Goal: Transaction & Acquisition: Subscribe to service/newsletter

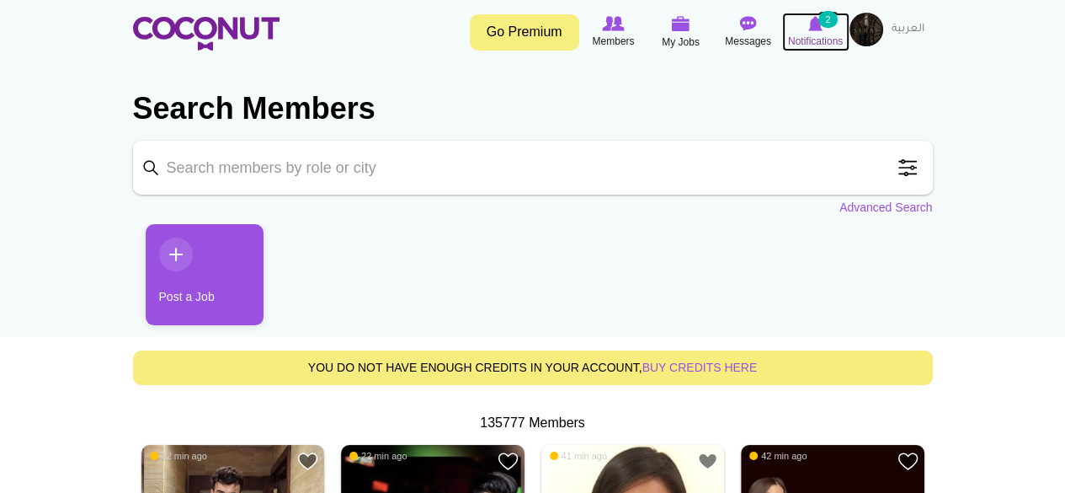
click at [815, 37] on span "Notifications" at bounding box center [815, 41] width 55 height 17
click at [815, 32] on icon at bounding box center [816, 23] width 64 height 19
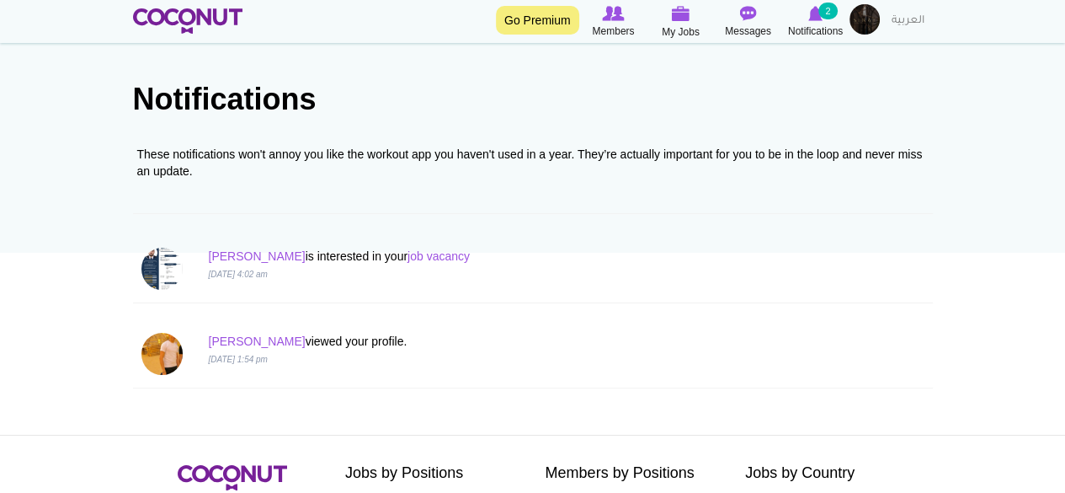
scroll to position [78, 0]
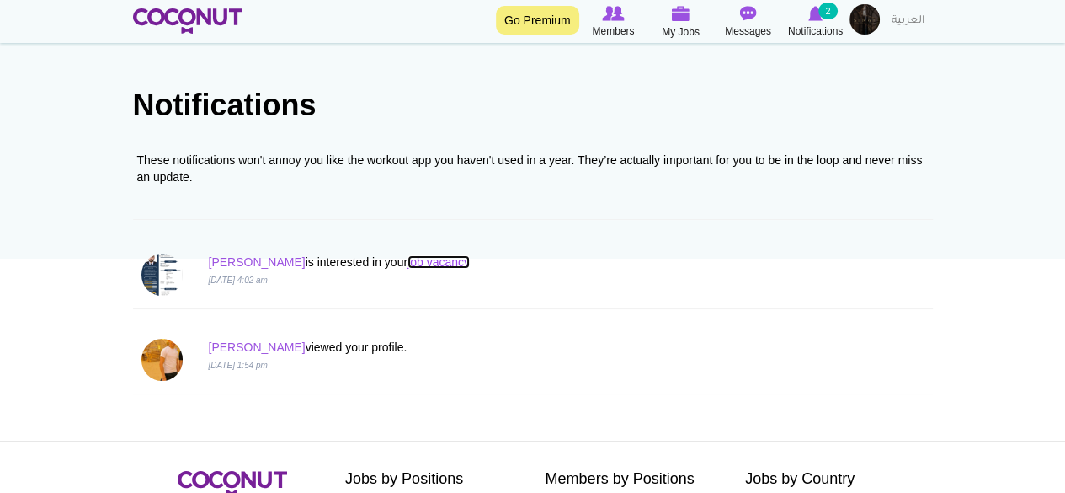
click at [408, 262] on link "job vacancy" at bounding box center [439, 261] width 62 height 13
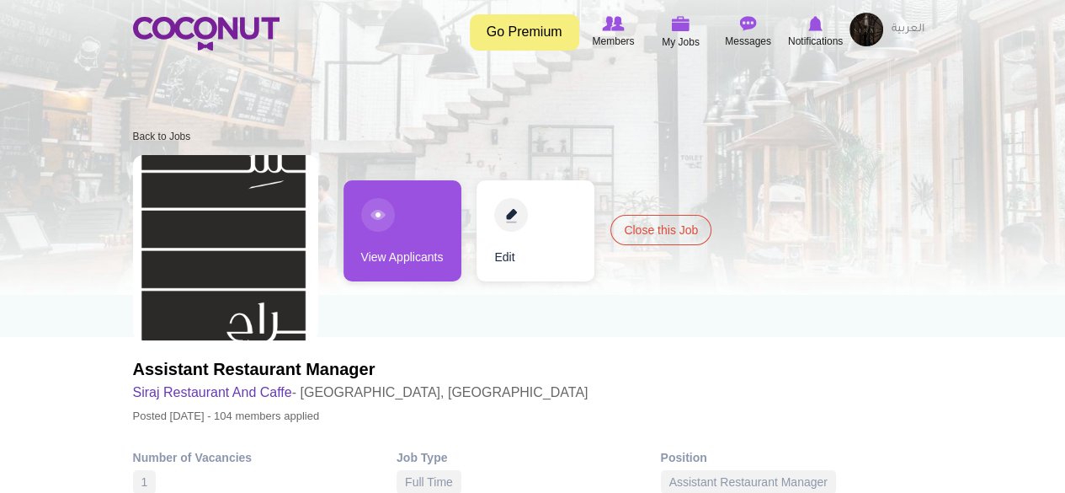
click at [554, 35] on link "Go Premium" at bounding box center [524, 32] width 109 height 36
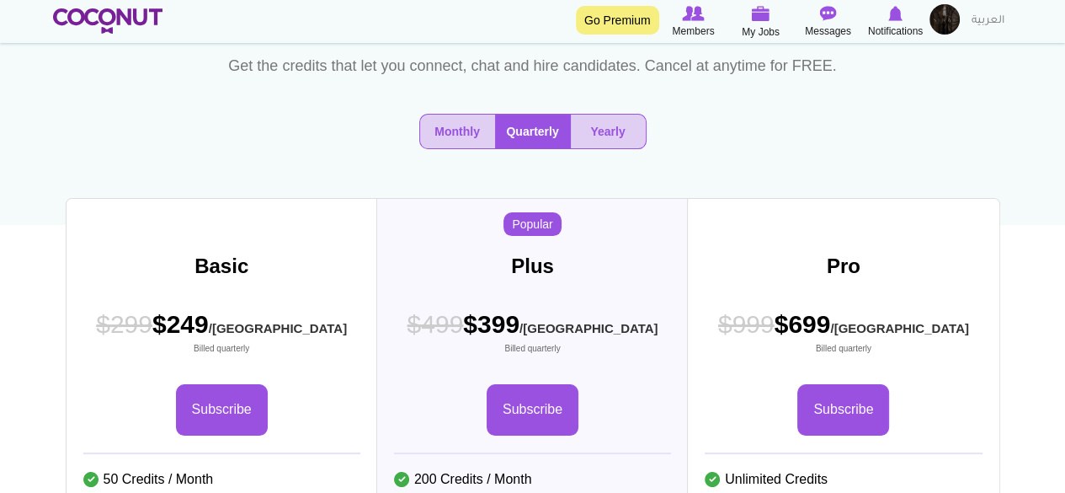
scroll to position [116, 0]
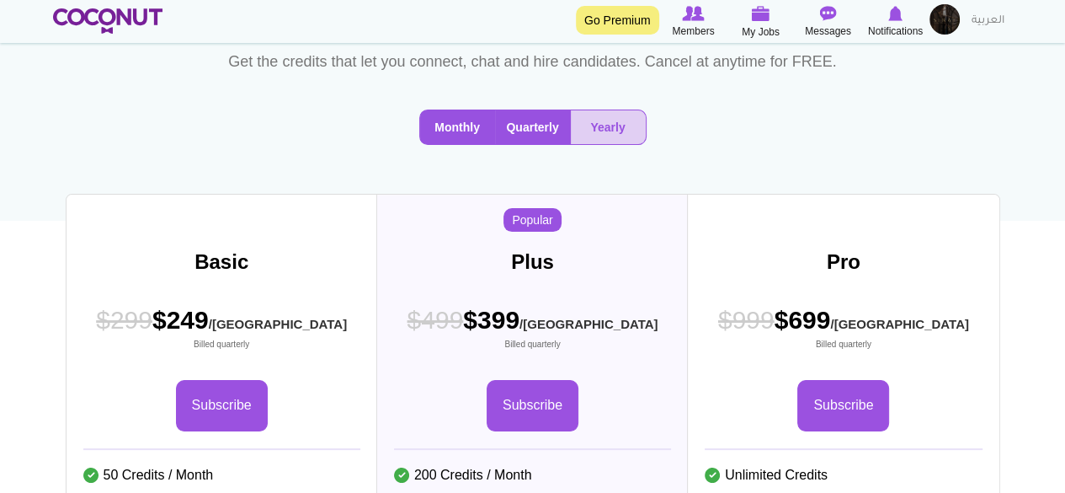
click at [451, 144] on button "Monthly" at bounding box center [457, 127] width 75 height 34
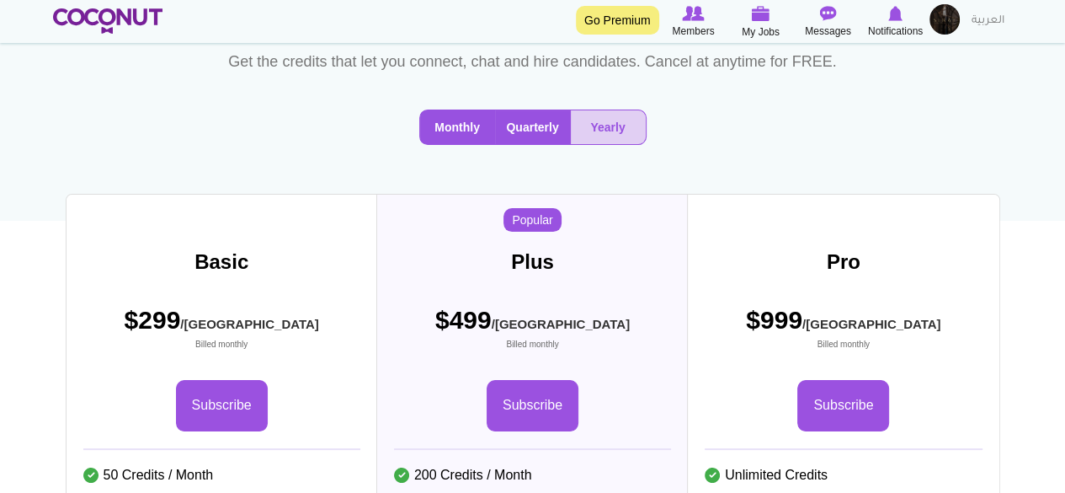
click at [522, 144] on button "Quarterly" at bounding box center [533, 127] width 76 height 34
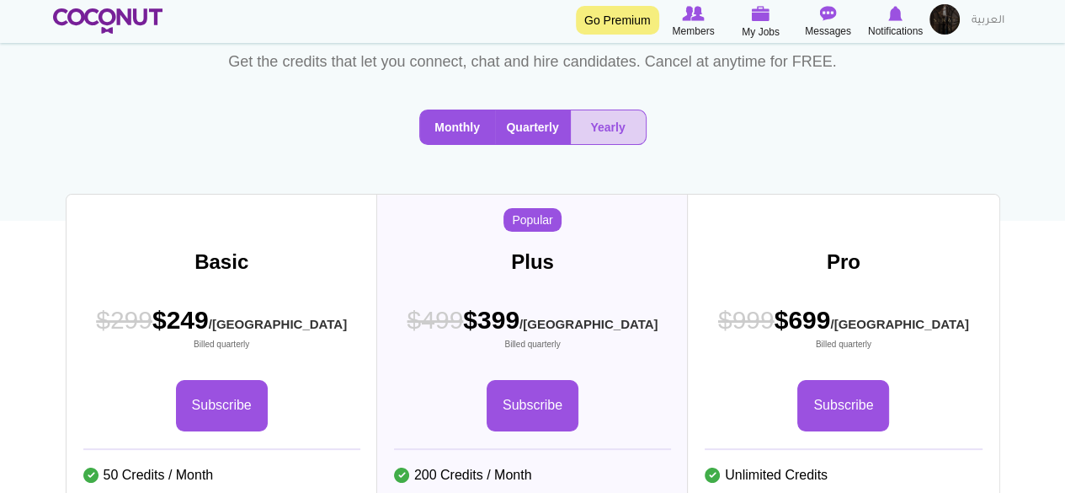
click at [445, 144] on button "Monthly" at bounding box center [457, 127] width 75 height 34
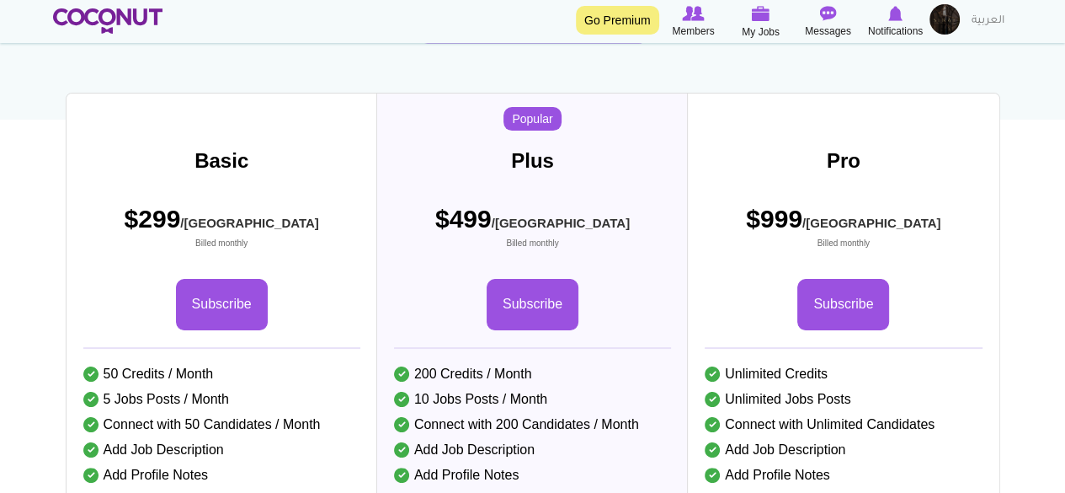
scroll to position [219, 0]
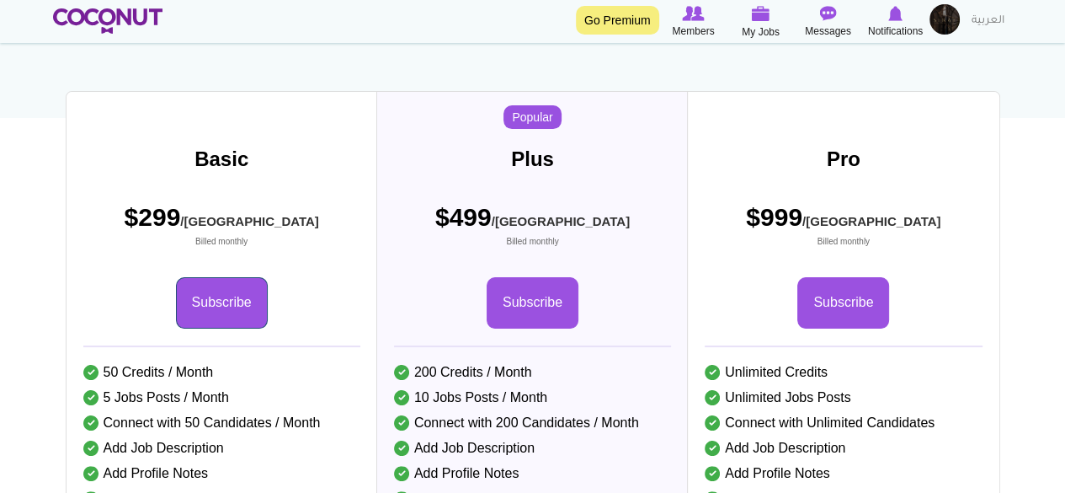
click at [199, 328] on link "Subscribe" at bounding box center [222, 302] width 92 height 51
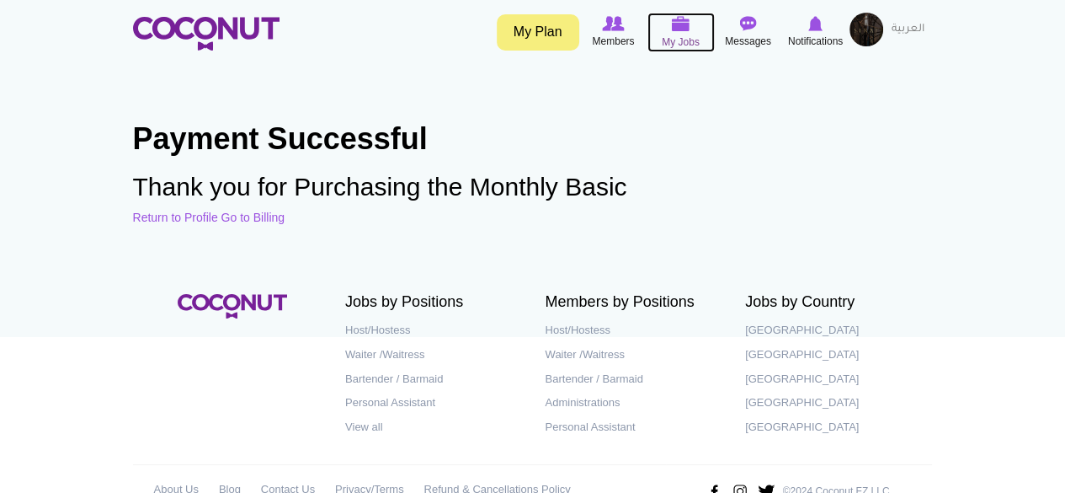
click at [669, 34] on span "My Jobs" at bounding box center [681, 42] width 38 height 17
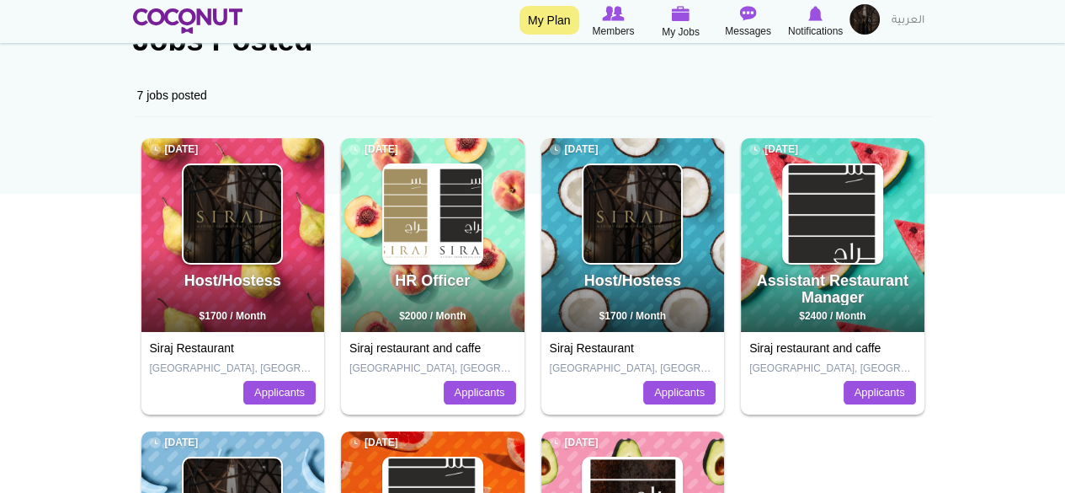
scroll to position [168, 0]
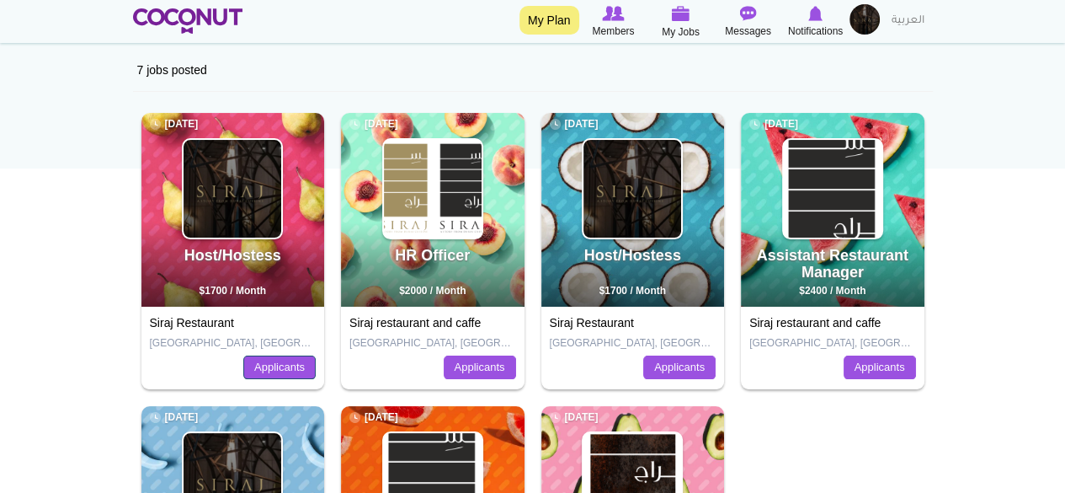
click at [258, 364] on link "Applicants" at bounding box center [279, 367] width 72 height 24
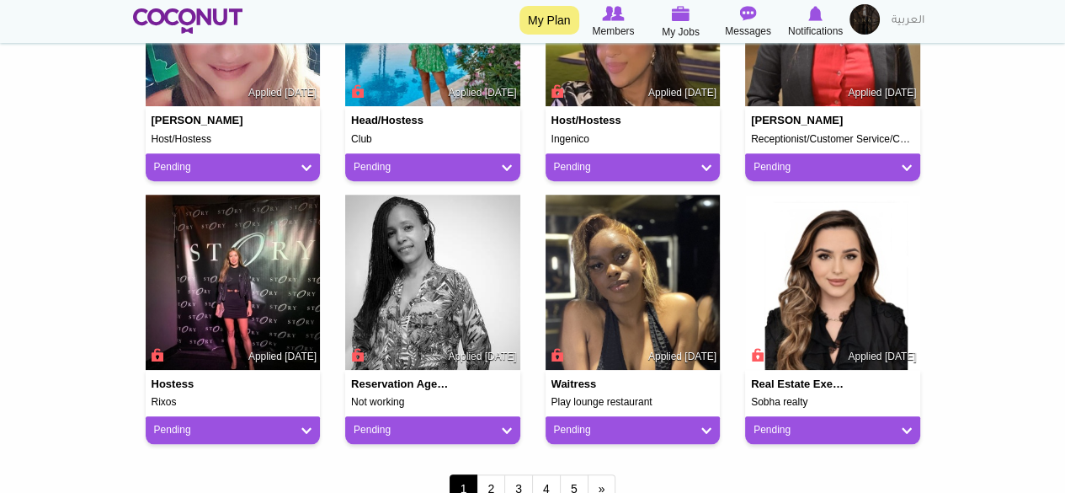
scroll to position [1516, 0]
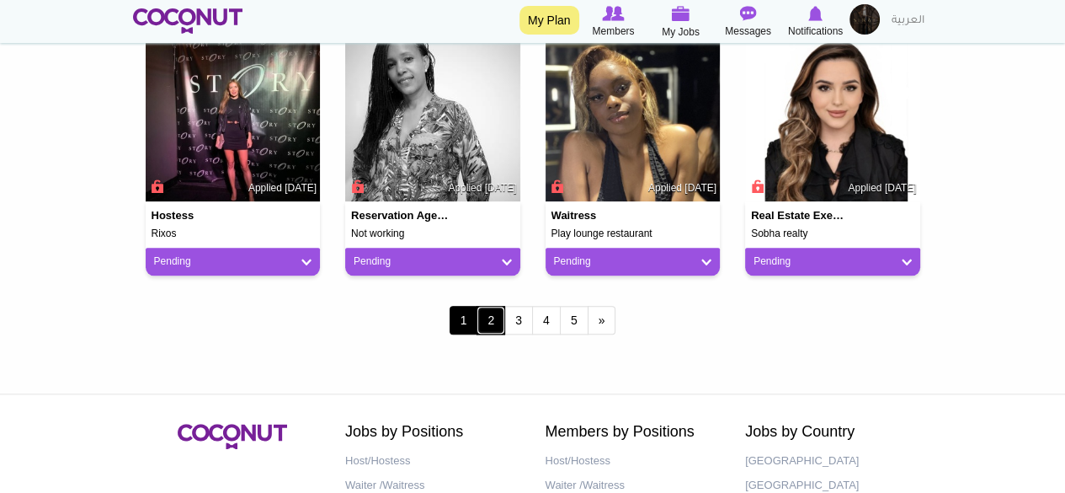
click at [484, 324] on link "2" at bounding box center [491, 320] width 29 height 29
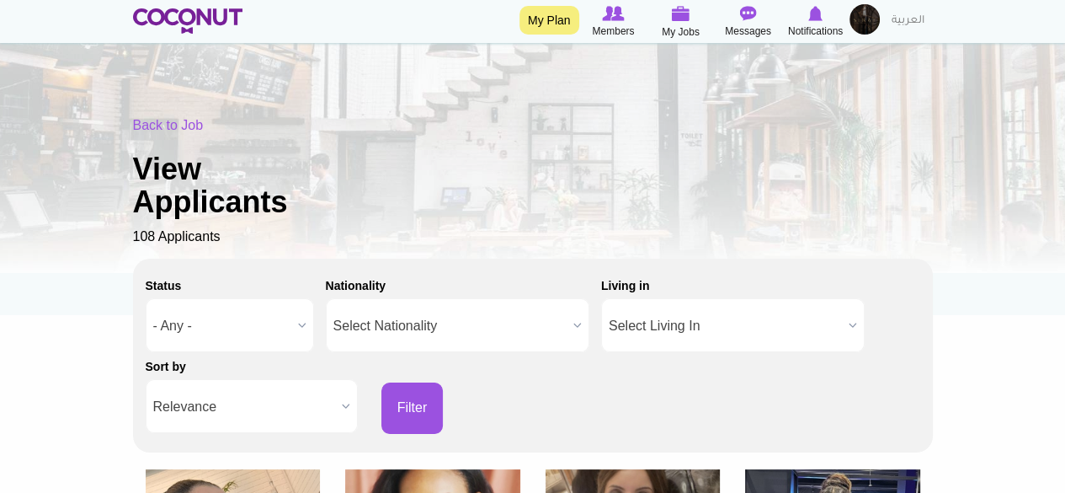
scroll to position [0, 0]
